Goal: Transaction & Acquisition: Subscribe to service/newsletter

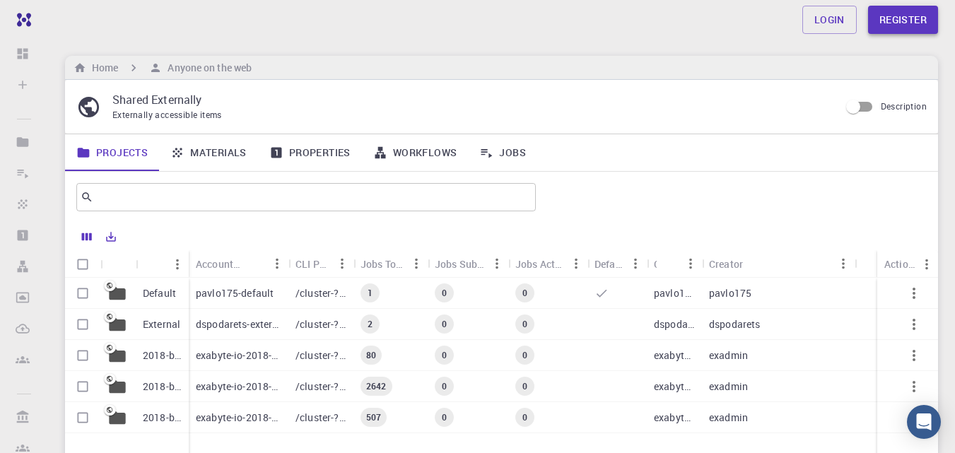
click at [899, 17] on link "Register" at bounding box center [903, 20] width 70 height 28
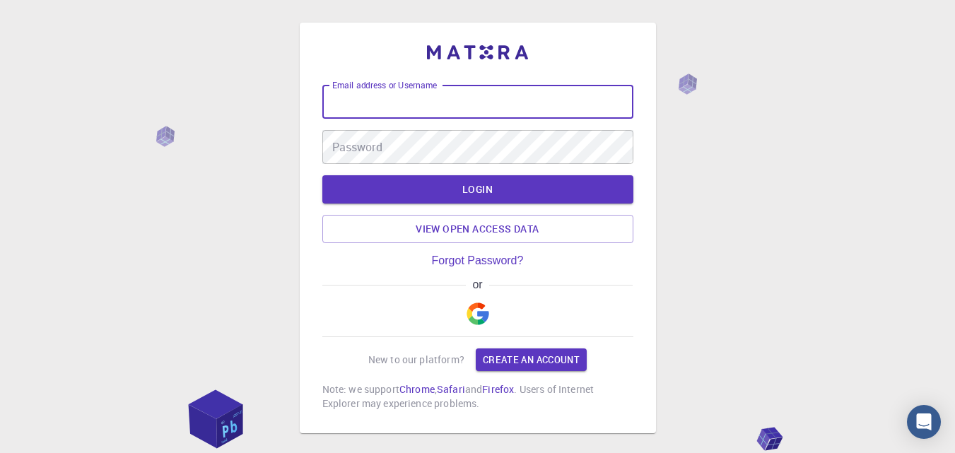
click at [405, 100] on input "Email address or Username" at bounding box center [477, 102] width 311 height 34
click at [745, 205] on div "Email address or Username Email address or Username Password Password LOGIN Vie…" at bounding box center [477, 263] width 955 height 527
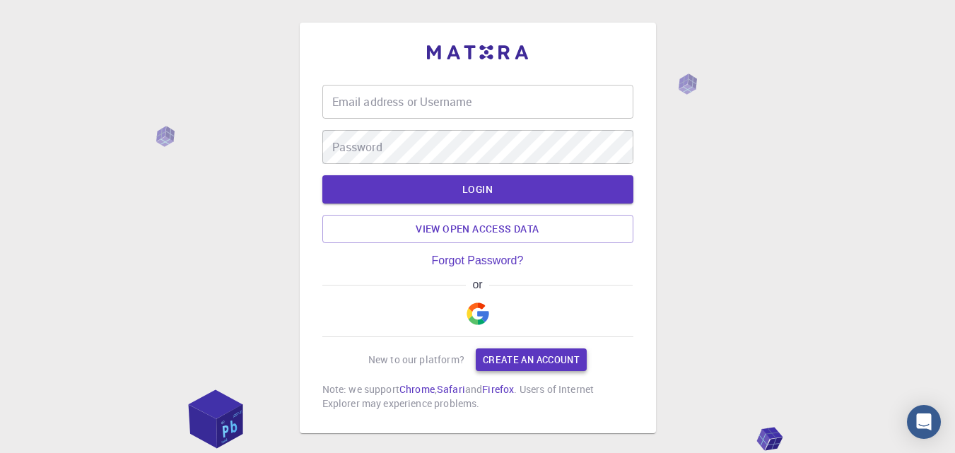
click at [542, 363] on link "Create an account" at bounding box center [531, 360] width 111 height 23
